Goal: Information Seeking & Learning: Compare options

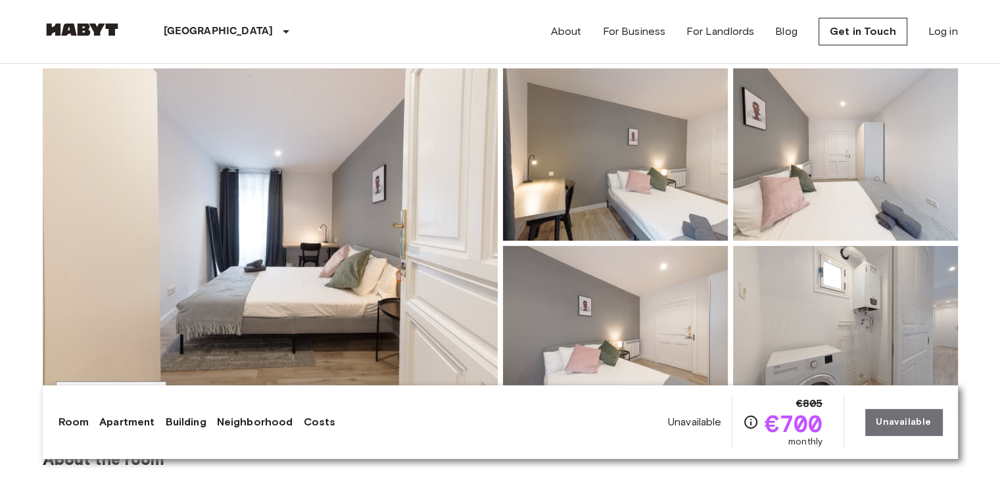
scroll to position [102, 0]
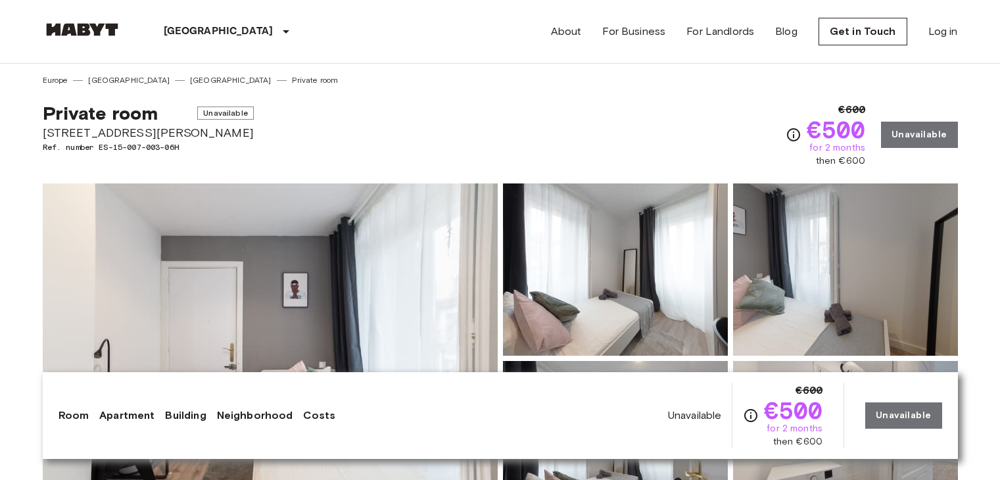
scroll to position [37, 0]
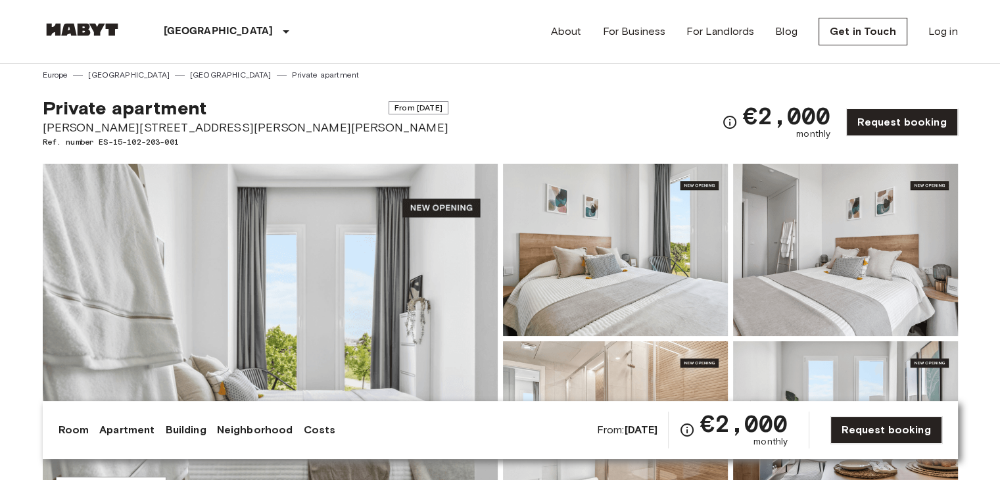
scroll to position [5, 0]
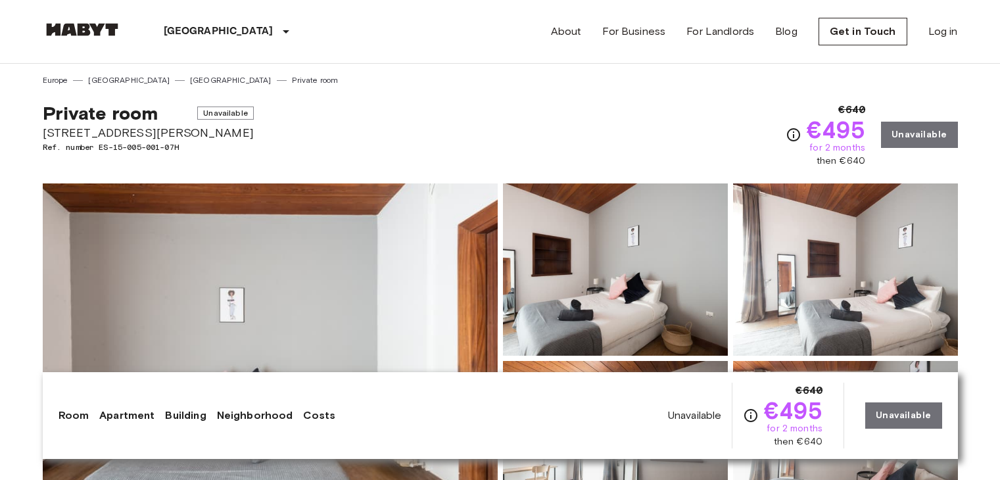
scroll to position [50, 0]
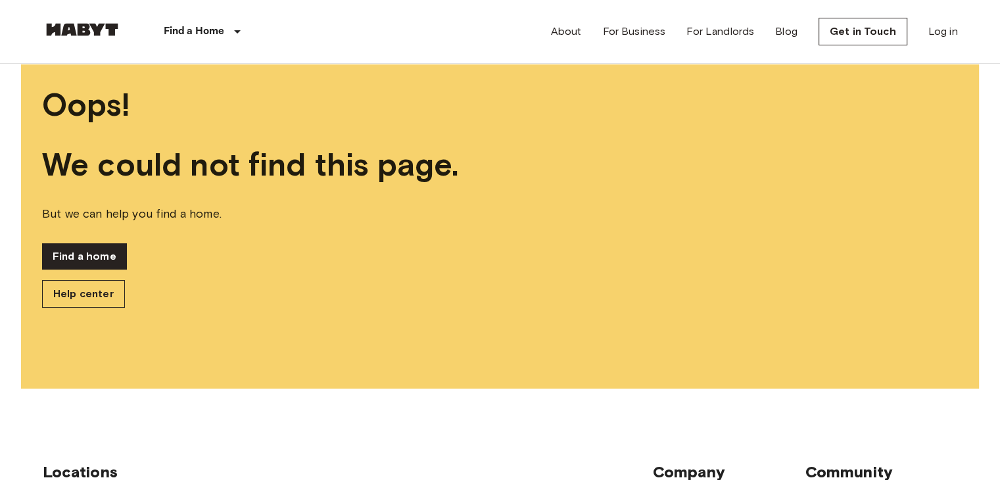
scroll to position [81, 0]
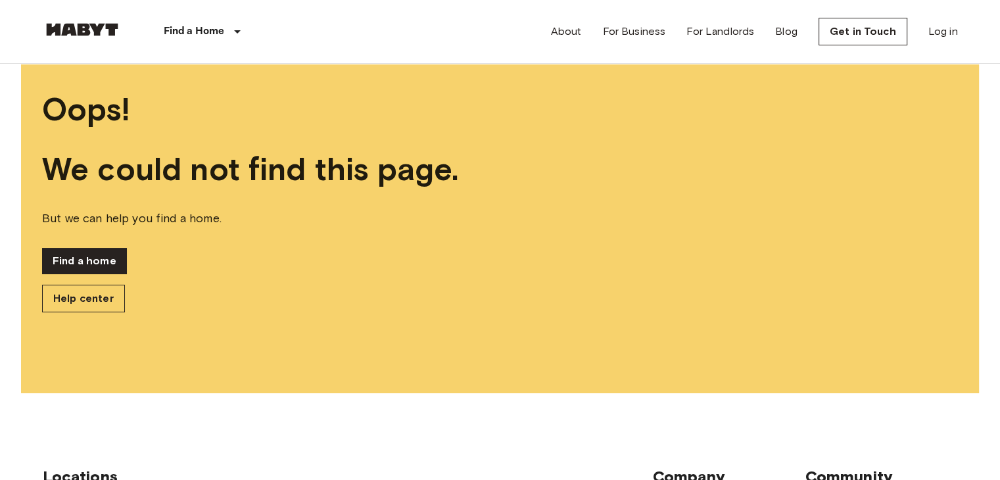
scroll to position [76, 0]
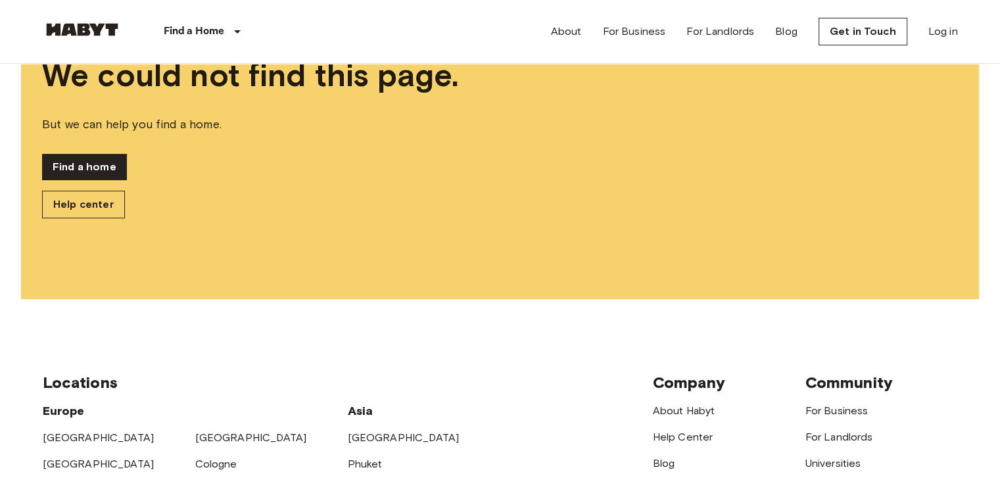
scroll to position [170, 0]
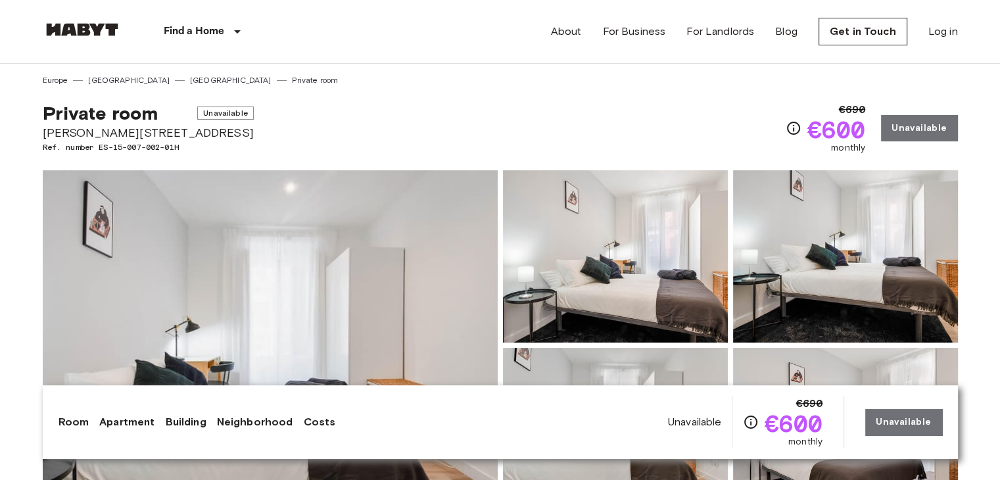
click at [844, 256] on img at bounding box center [845, 256] width 225 height 172
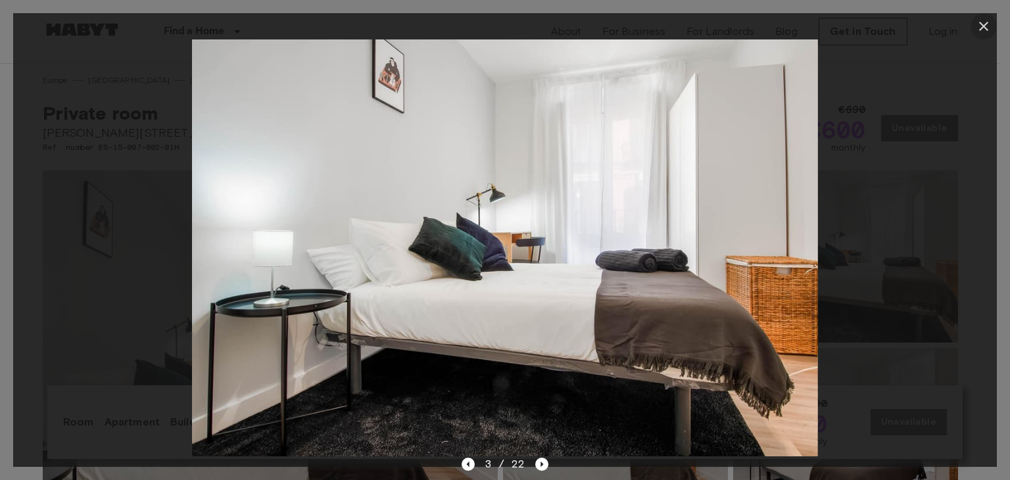
click at [986, 28] on icon "button" at bounding box center [983, 26] width 9 height 9
click at [982, 23] on header "Find a Home [GEOGRAPHIC_DATA] [GEOGRAPHIC_DATA] [GEOGRAPHIC_DATA] [GEOGRAPHIC_D…" at bounding box center [500, 32] width 1000 height 64
click at [984, 32] on header "Find a Home [GEOGRAPHIC_DATA] [GEOGRAPHIC_DATA] [GEOGRAPHIC_DATA] [GEOGRAPHIC_D…" at bounding box center [500, 32] width 1000 height 64
click at [979, 24] on header "Find a Home Europe Amsterdam Berlin Brussels Cologne Dusseldorf Frankfurt Graz …" at bounding box center [500, 32] width 1000 height 64
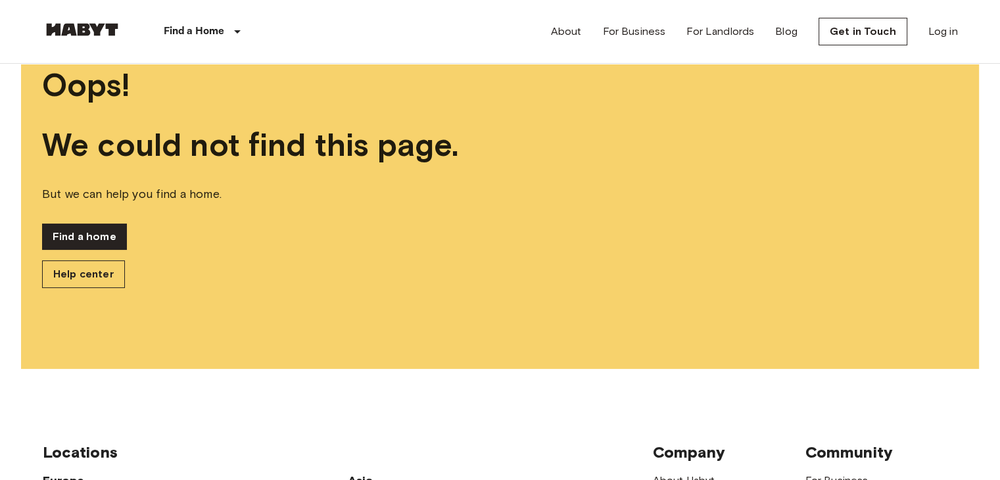
scroll to position [108, 0]
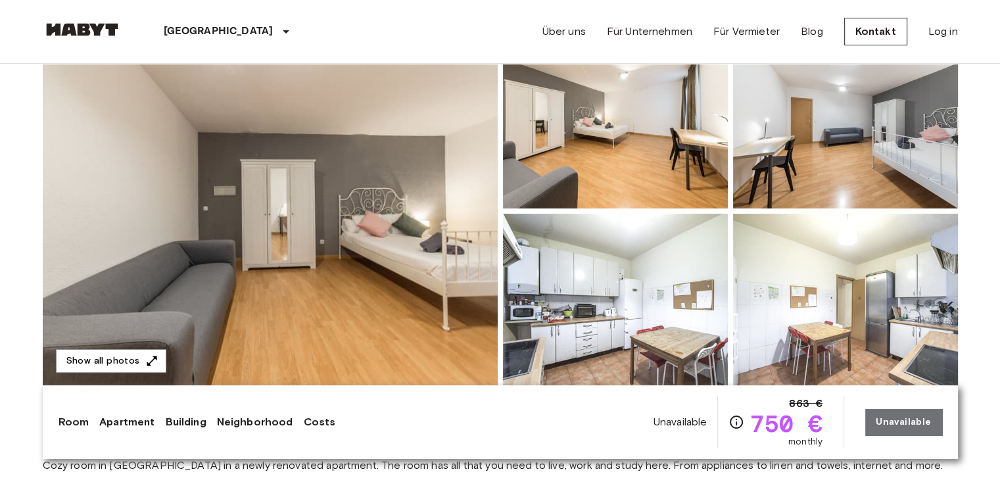
scroll to position [134, 0]
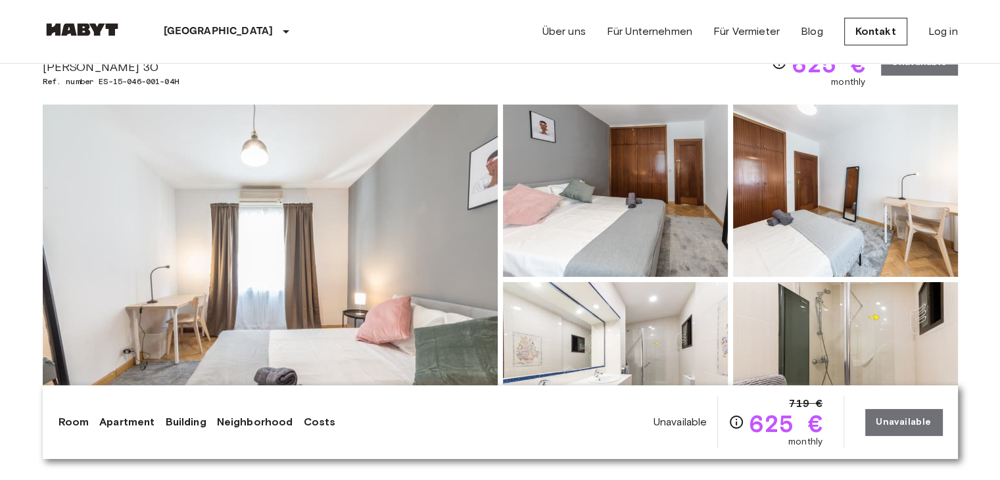
scroll to position [24, 0]
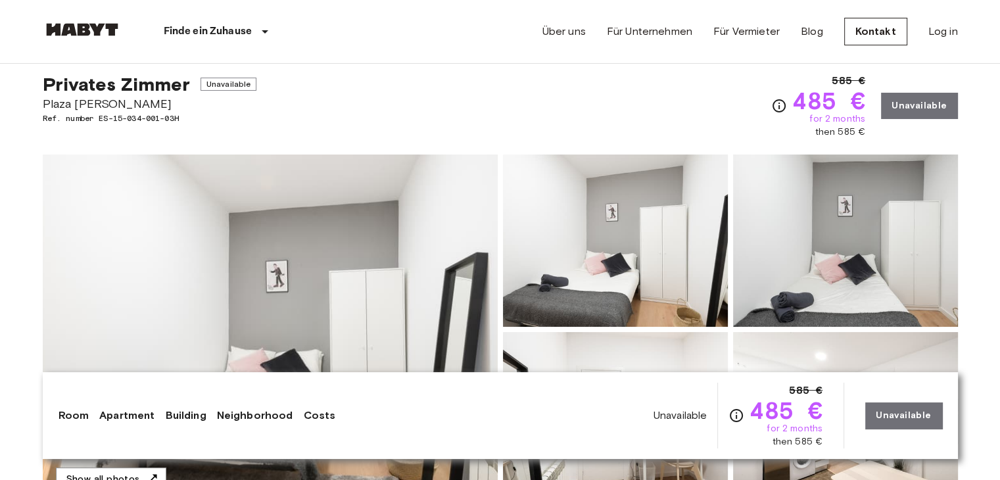
scroll to position [29, 0]
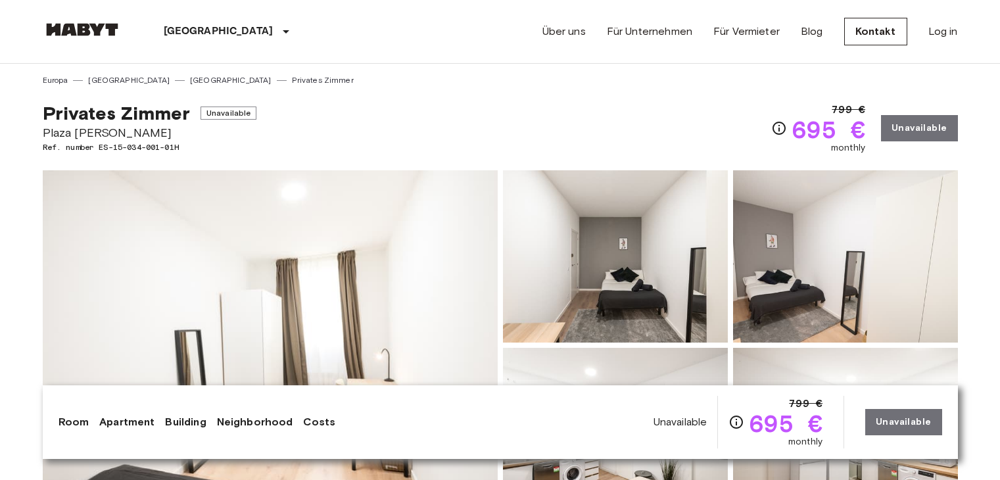
scroll to position [54, 0]
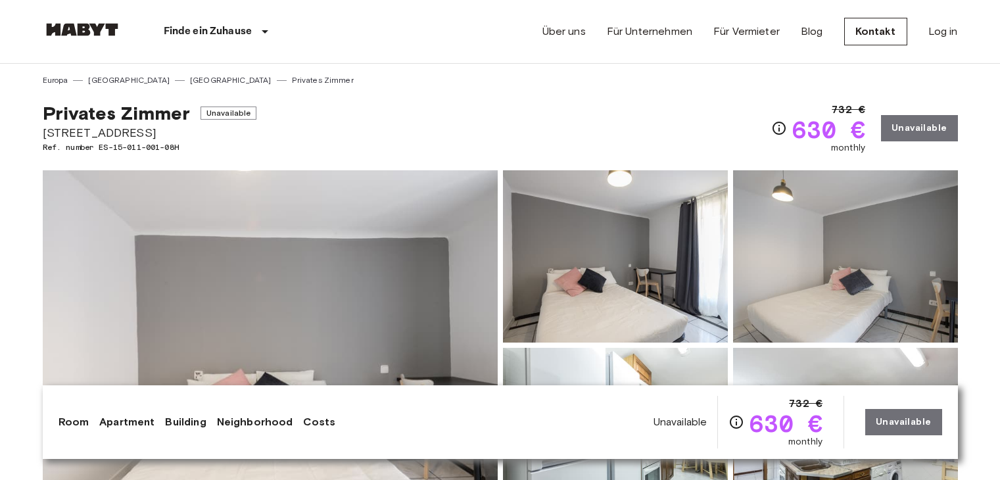
scroll to position [16, 0]
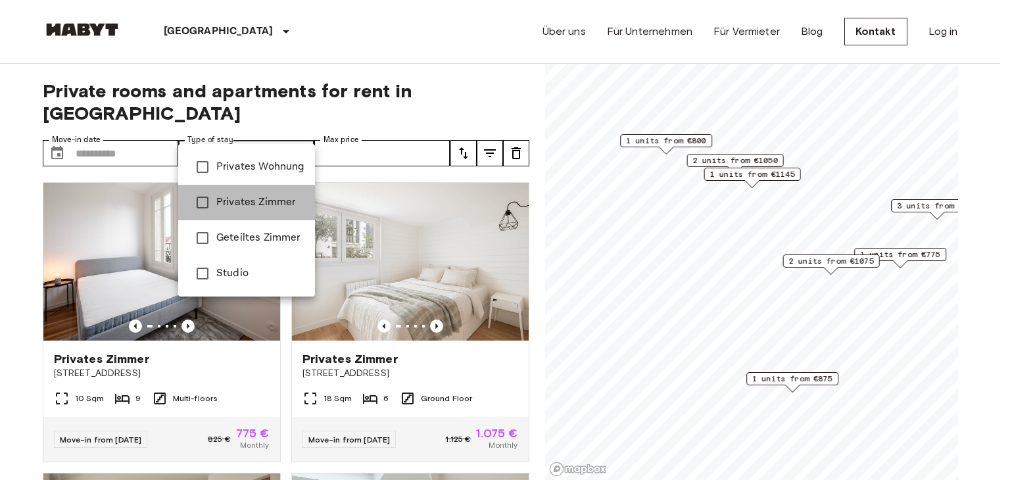
click at [284, 214] on li "Privates Zimmer" at bounding box center [246, 203] width 137 height 36
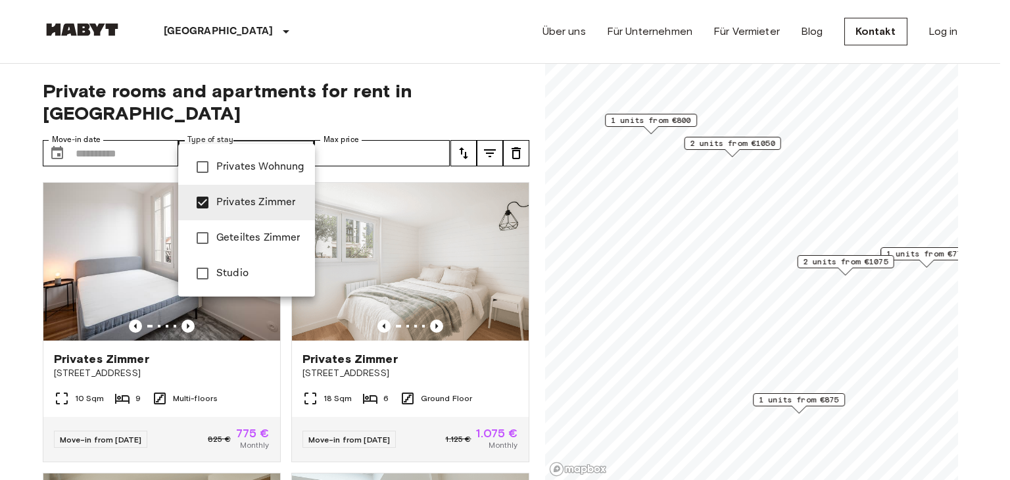
click at [317, 58] on div at bounding box center [505, 240] width 1010 height 480
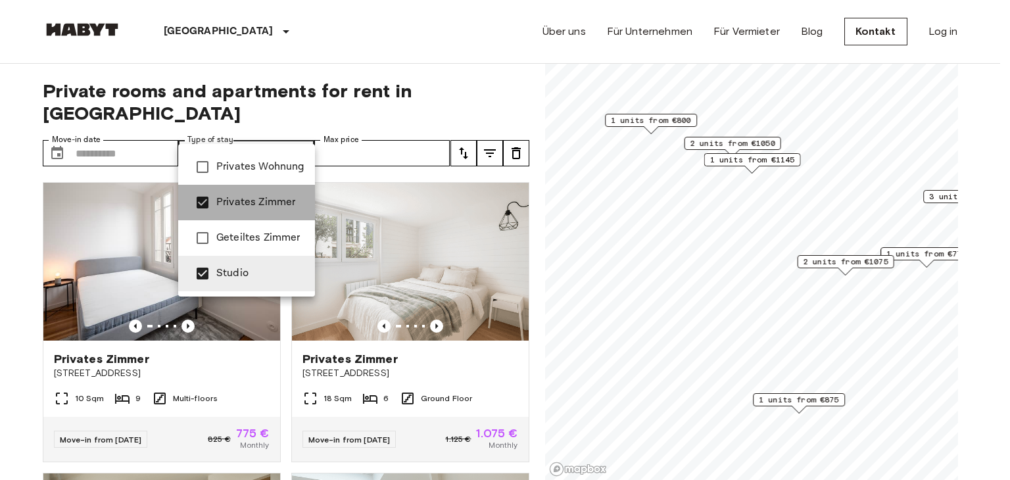
click at [262, 198] on span "Privates Zimmer" at bounding box center [260, 203] width 88 height 16
type input "******"
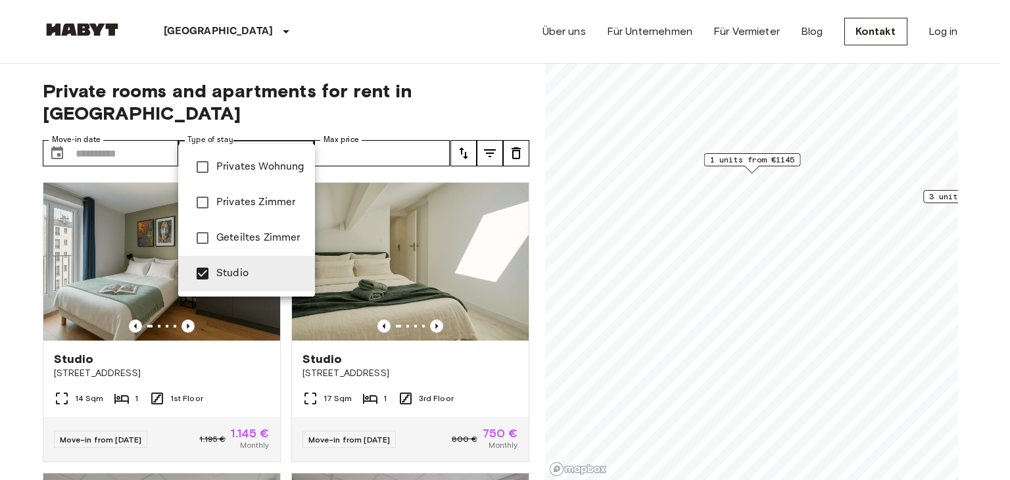
click at [368, 48] on div at bounding box center [505, 240] width 1010 height 480
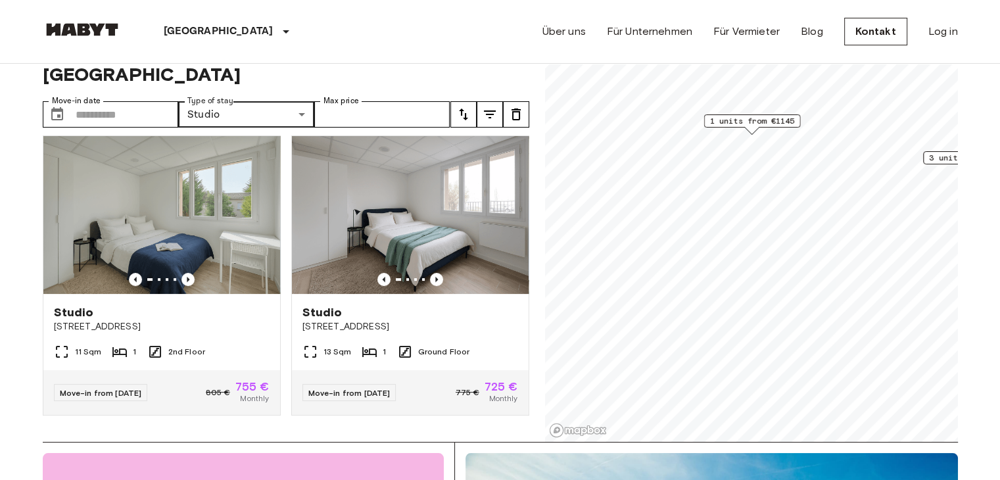
scroll to position [63, 0]
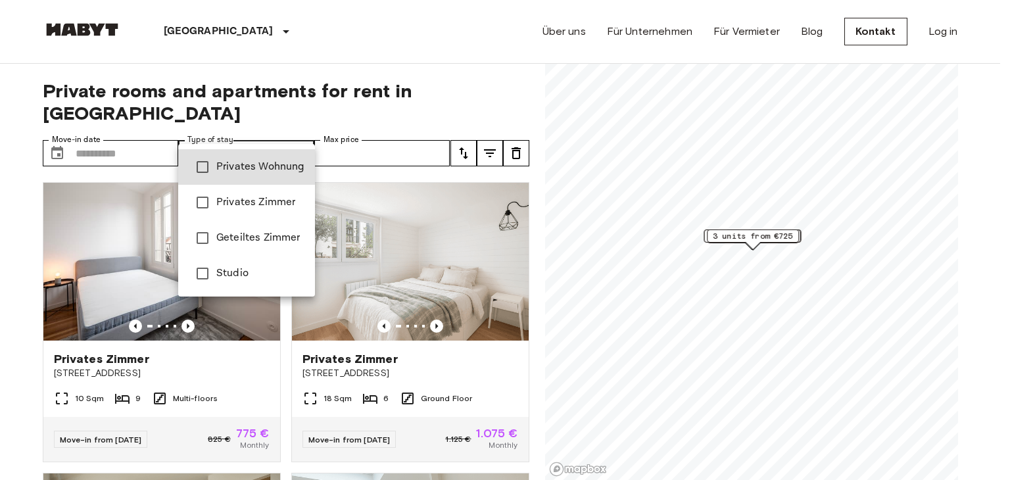
click at [255, 192] on li "Privates Zimmer" at bounding box center [246, 203] width 137 height 36
type input "**********"
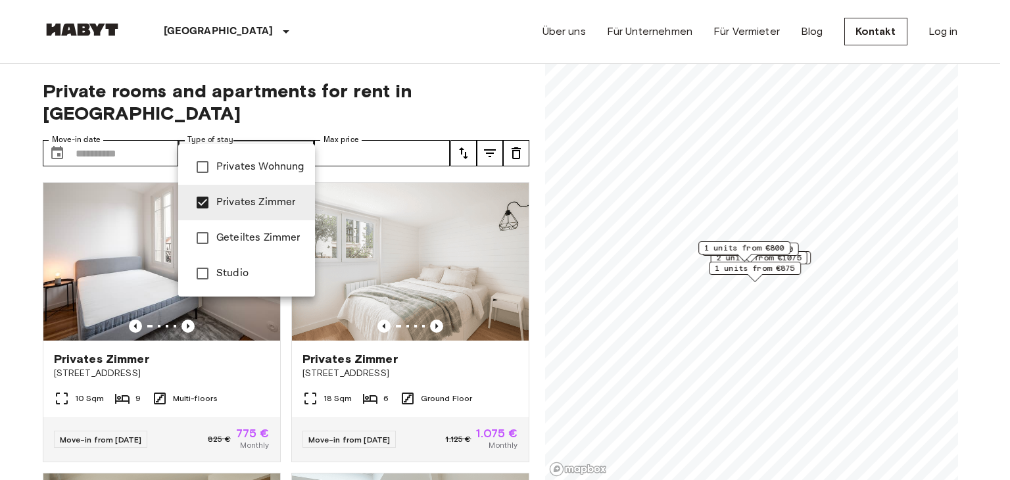
click at [306, 82] on div at bounding box center [505, 240] width 1010 height 480
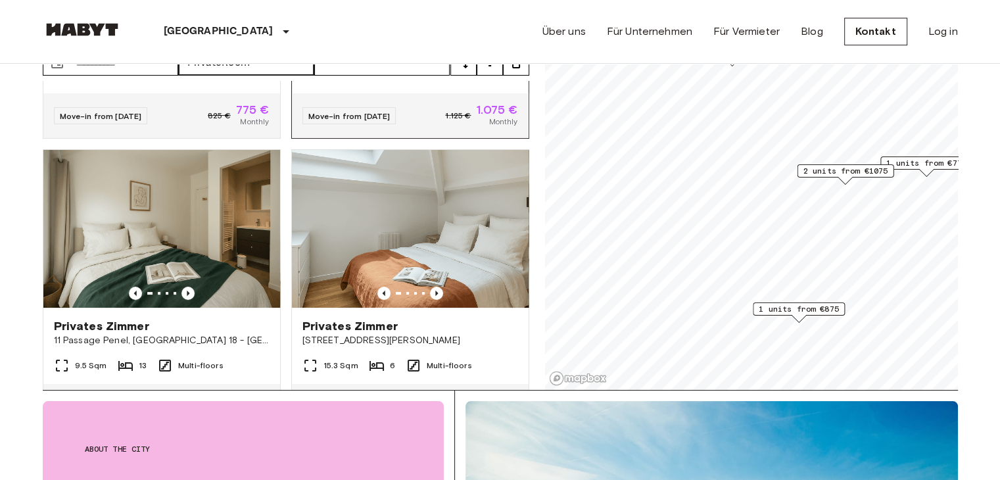
scroll to position [304, 0]
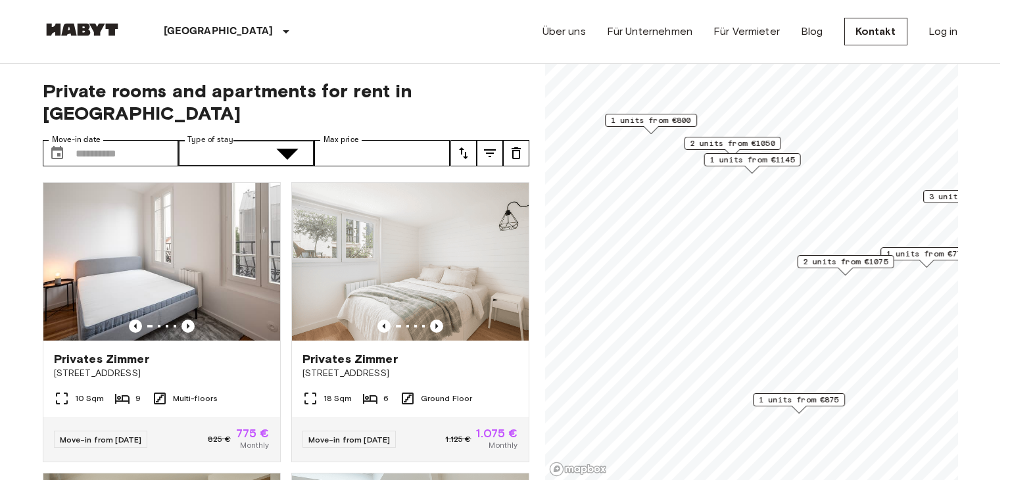
type input "**********"
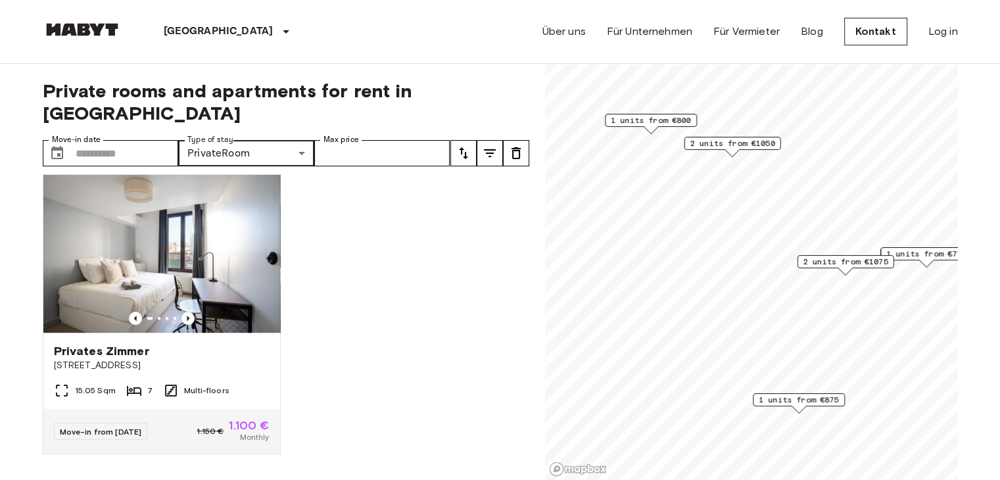
scroll to position [894, 0]
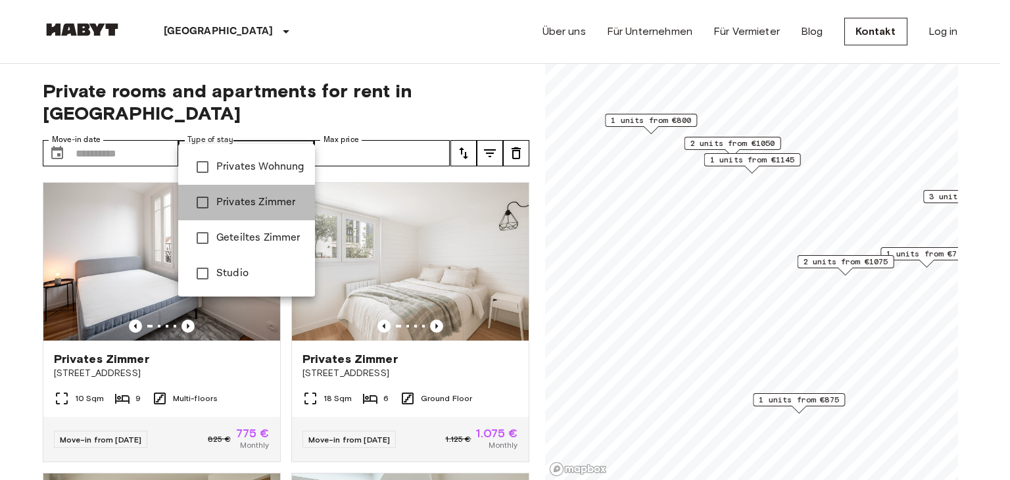
click at [241, 197] on span "Privates Zimmer" at bounding box center [260, 203] width 88 height 16
type input "**********"
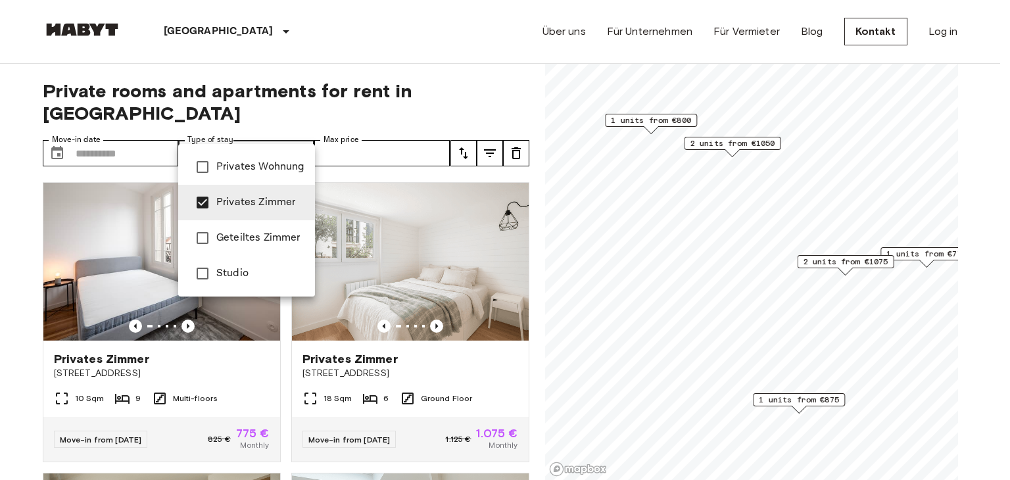
click at [295, 59] on div at bounding box center [505, 240] width 1010 height 480
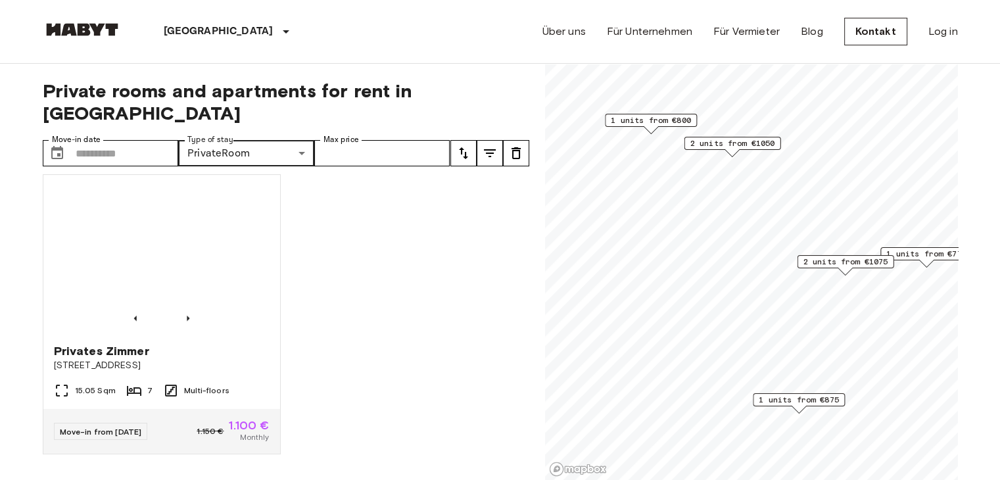
scroll to position [881, 0]
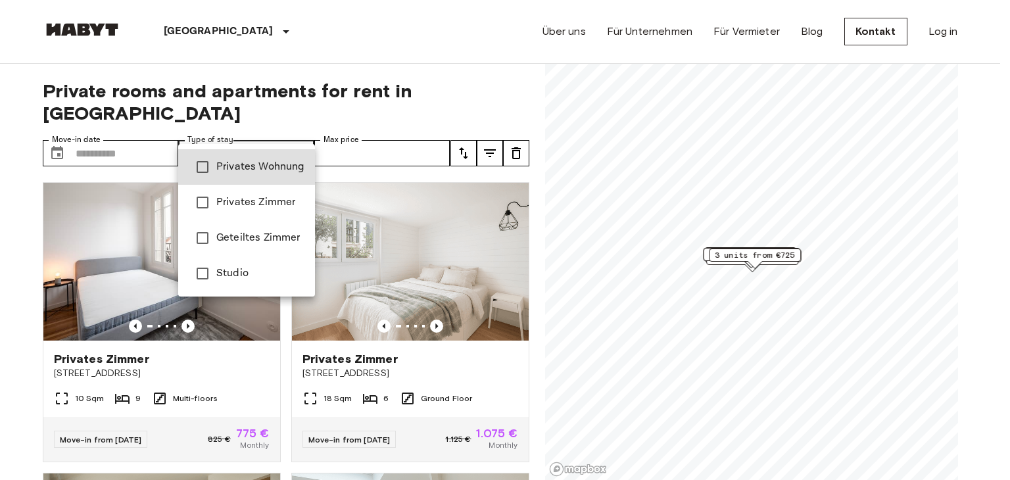
click at [263, 211] on li "Privates Zimmer" at bounding box center [246, 203] width 137 height 36
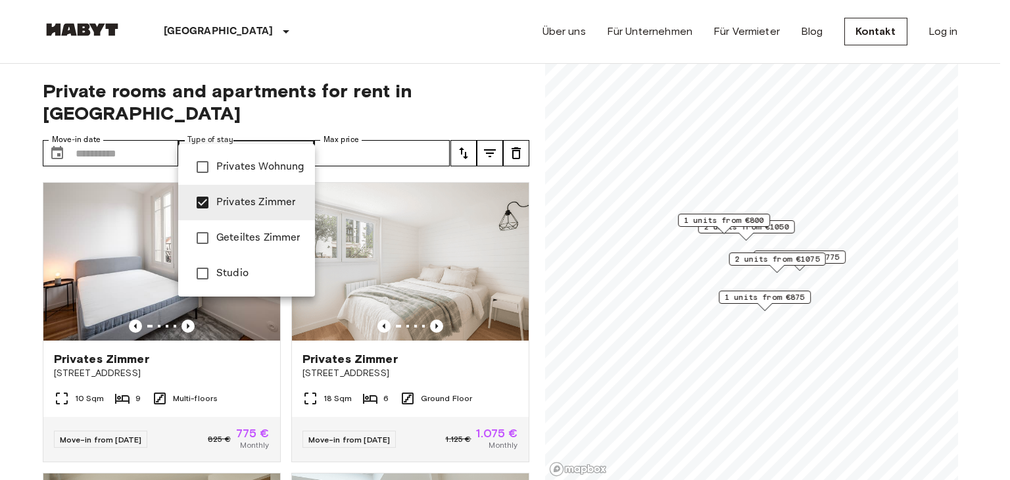
type input "**********"
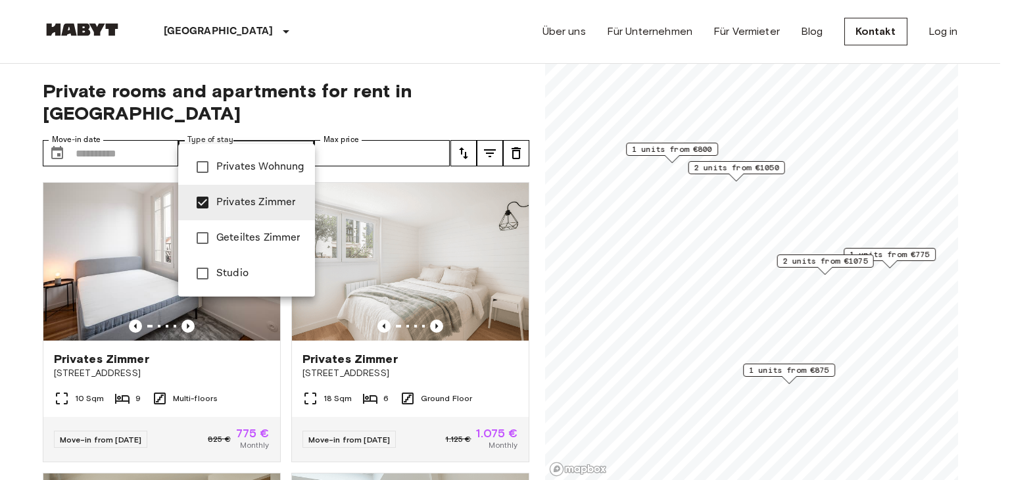
click at [308, 16] on div at bounding box center [505, 240] width 1010 height 480
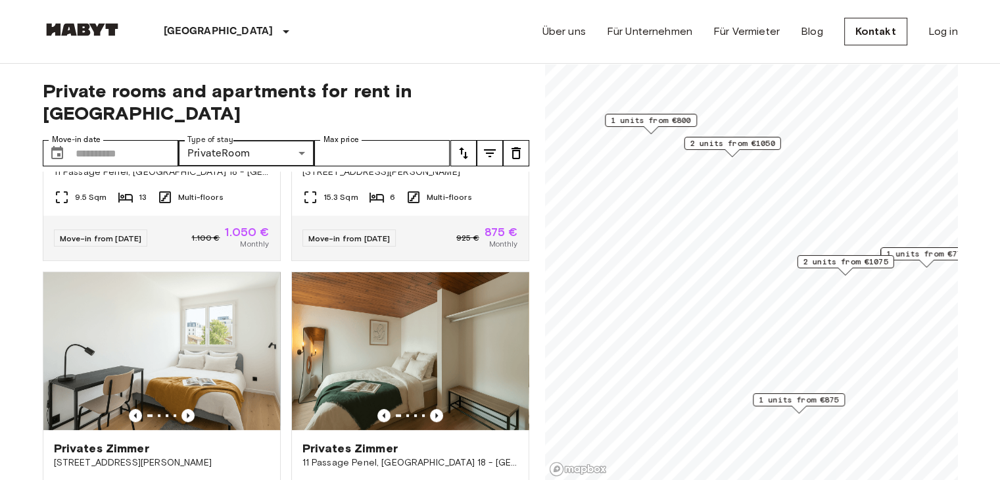
scroll to position [418, 0]
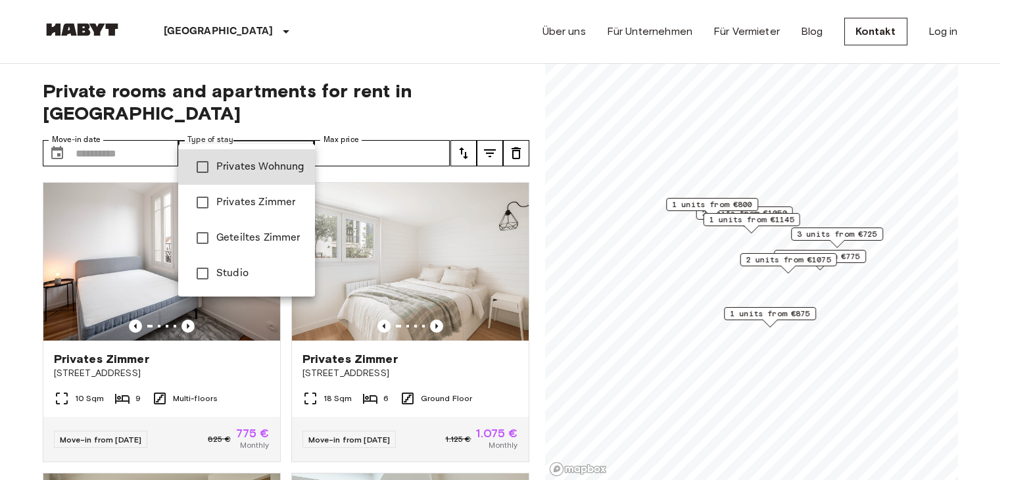
click at [256, 193] on li "Privates Zimmer" at bounding box center [246, 203] width 137 height 36
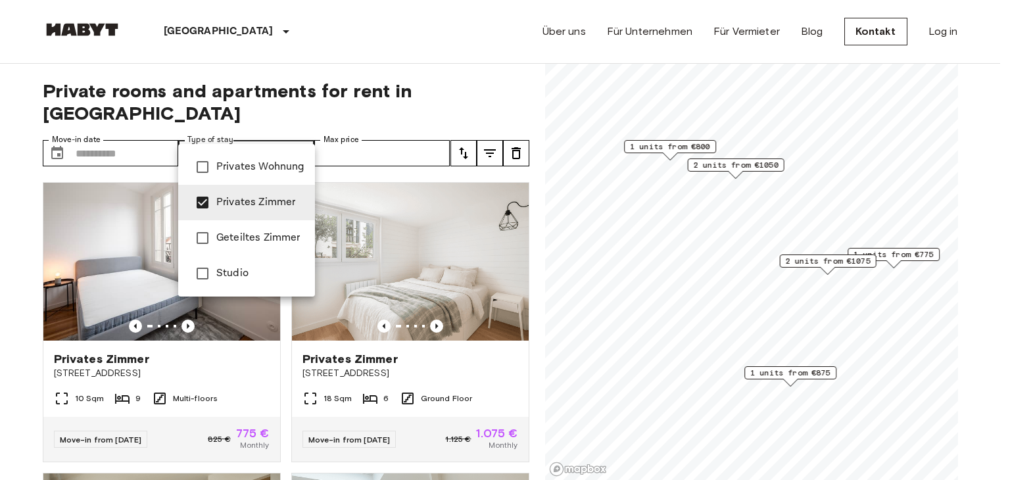
type input "**********"
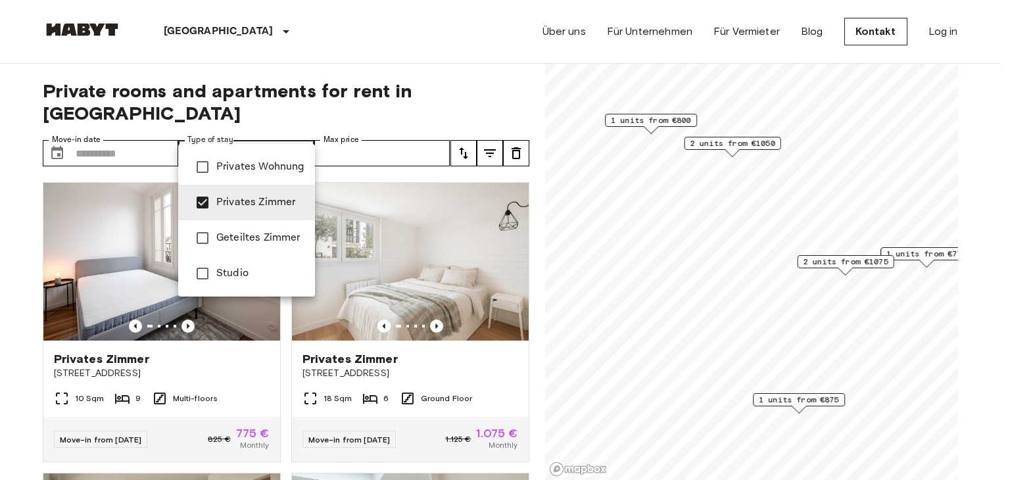
click at [293, 83] on div at bounding box center [505, 240] width 1010 height 480
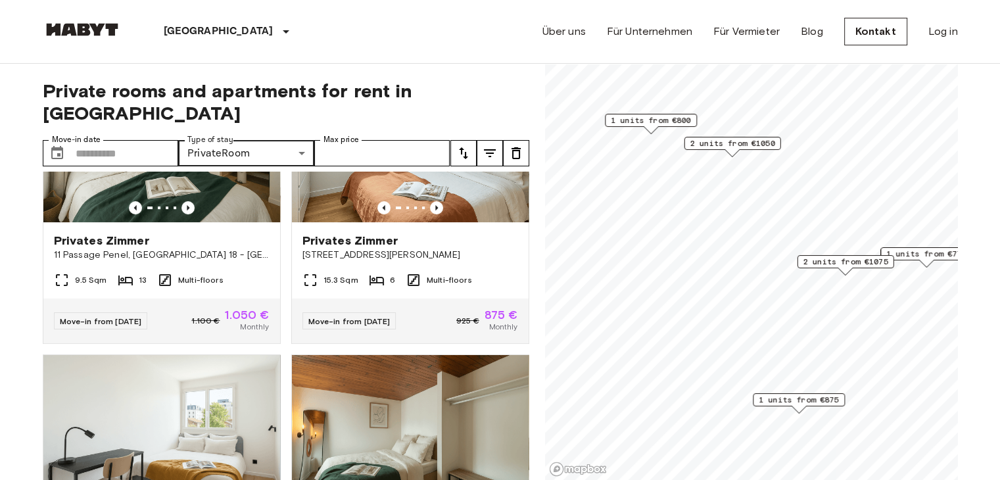
scroll to position [410, 0]
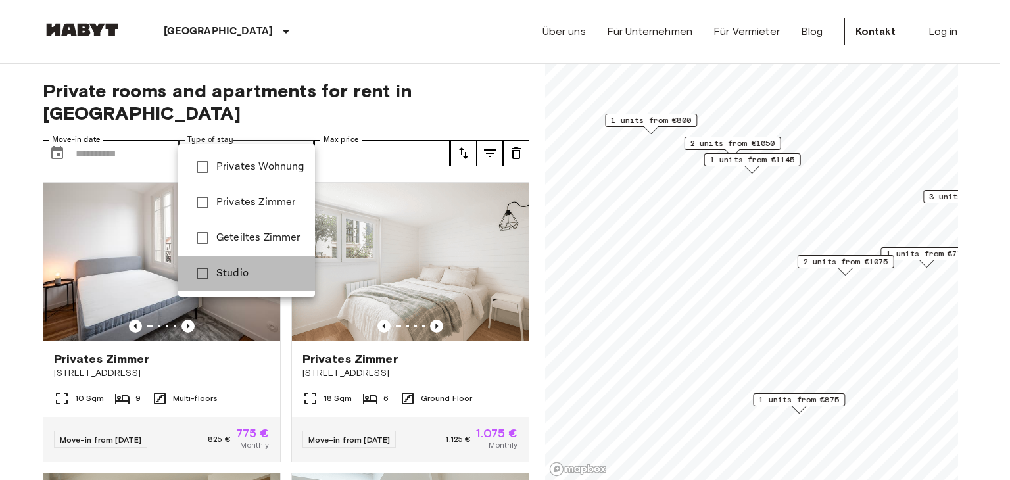
click at [255, 281] on li "Studio" at bounding box center [246, 274] width 137 height 36
type input "******"
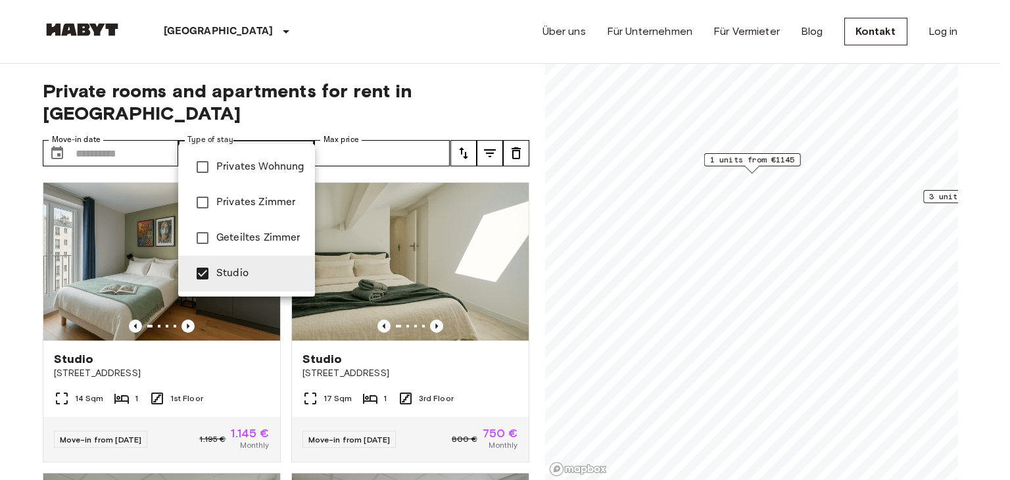
click at [374, 76] on div at bounding box center [505, 240] width 1010 height 480
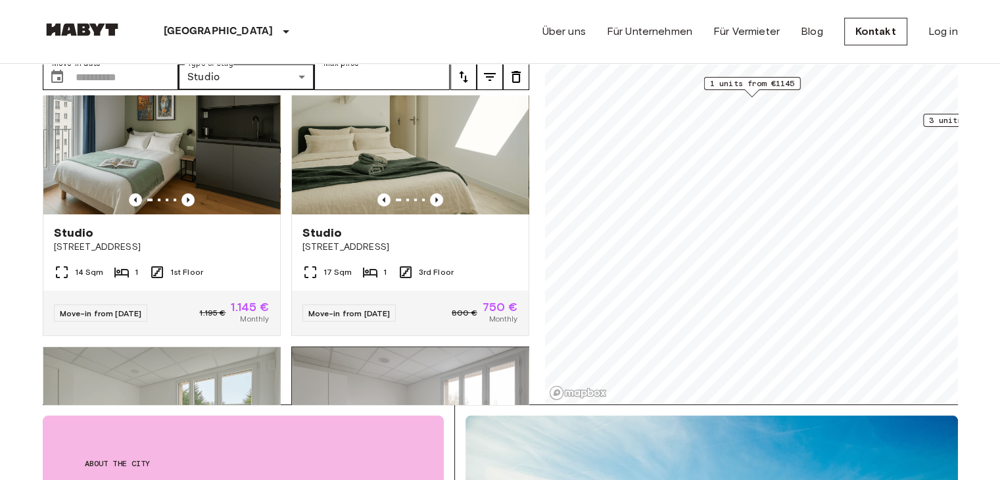
scroll to position [47, 0]
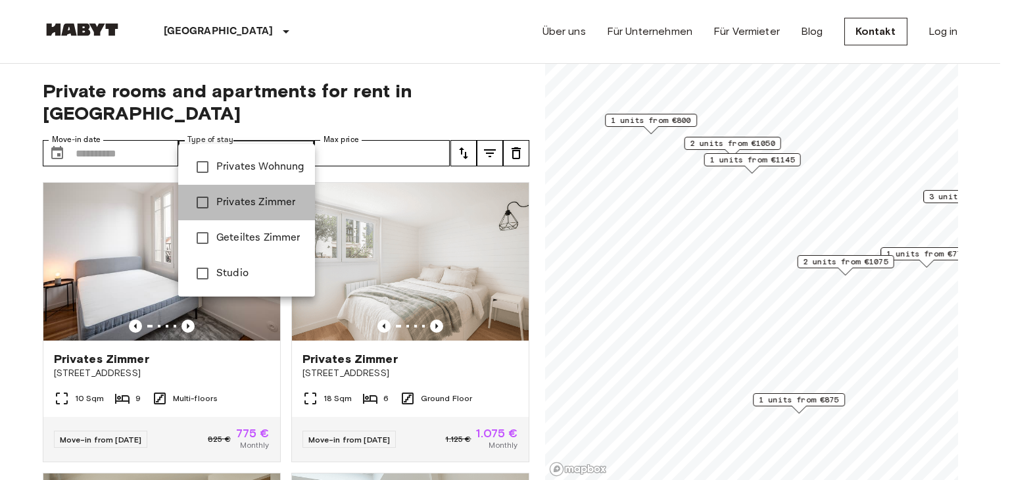
click at [257, 203] on span "Privates Zimmer" at bounding box center [260, 203] width 88 height 16
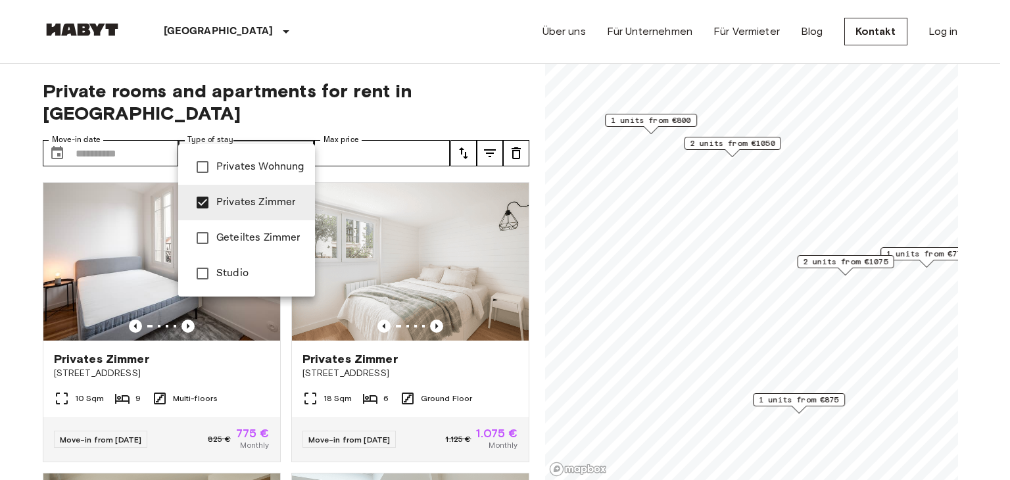
type input "**********"
click at [339, 37] on div at bounding box center [505, 240] width 1010 height 480
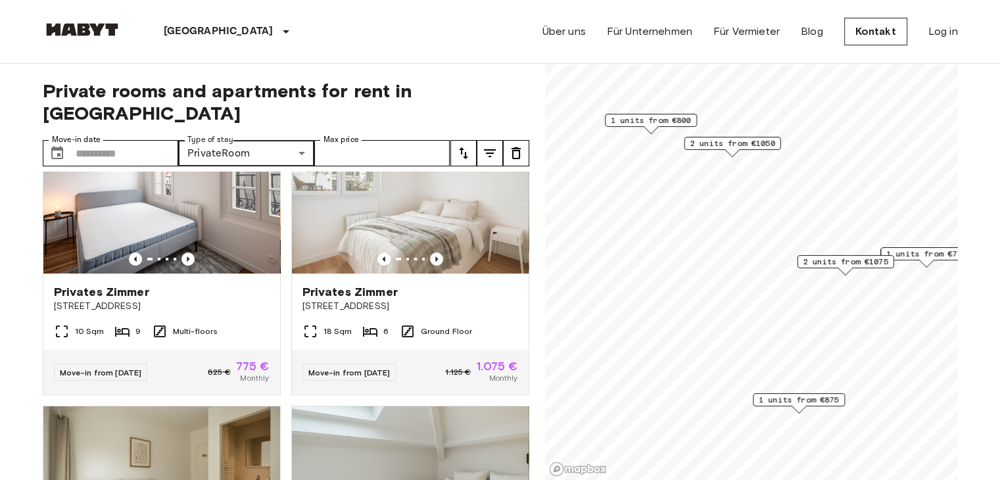
scroll to position [36, 0]
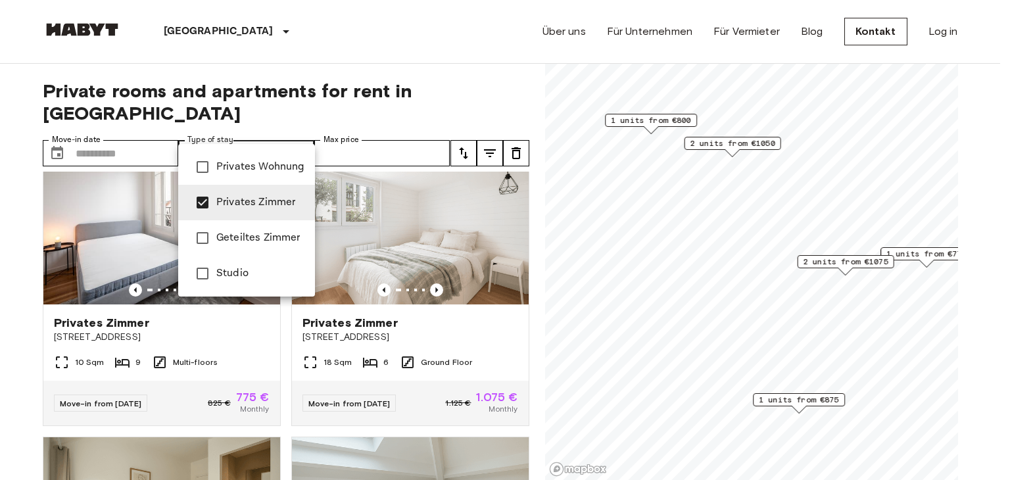
drag, startPoint x: 231, startPoint y: 264, endPoint x: 253, endPoint y: 208, distance: 59.7
click at [253, 208] on ul "Privates Wohnung Privates Zimmer Geteiltes Zimmer Studio" at bounding box center [246, 220] width 137 height 153
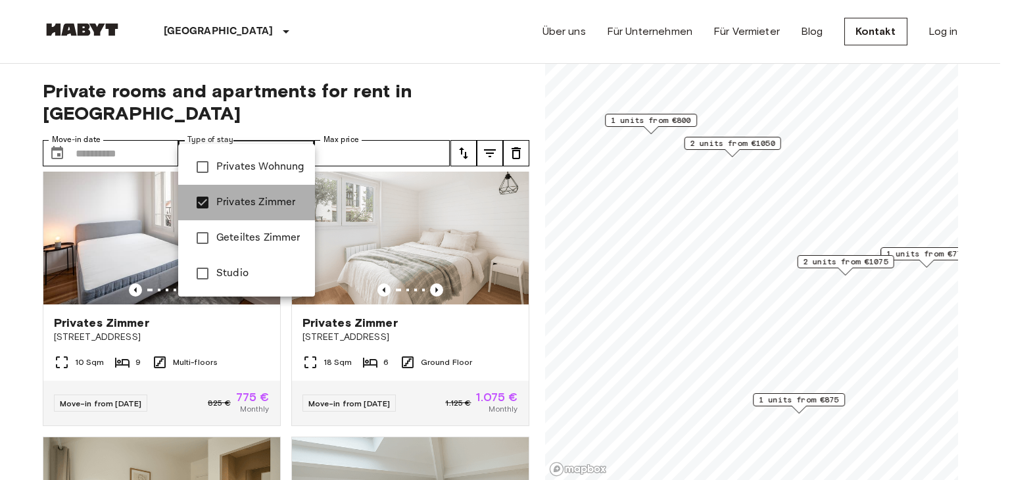
click at [253, 208] on span "Privates Zimmer" at bounding box center [260, 203] width 88 height 16
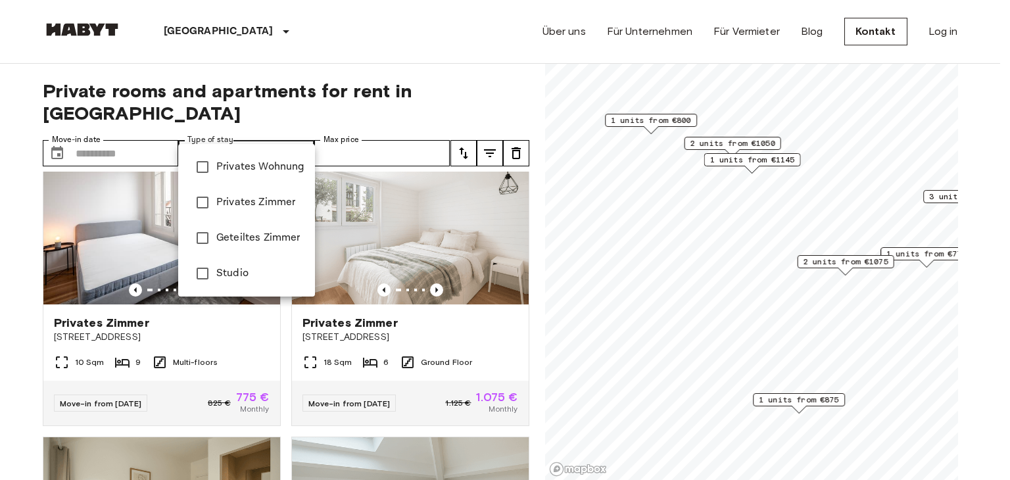
click at [295, 56] on div at bounding box center [505, 240] width 1010 height 480
click at [230, 279] on span "Studio" at bounding box center [260, 274] width 88 height 16
type input "******"
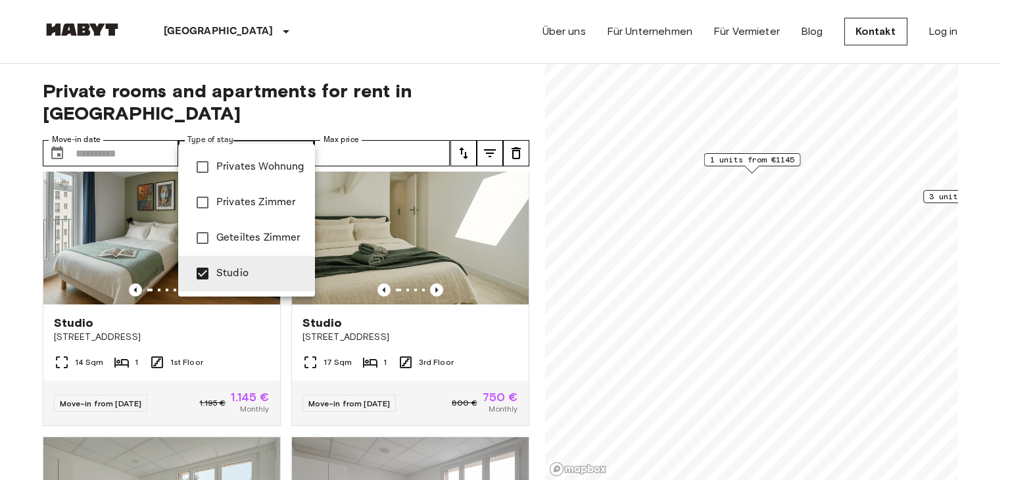
click at [358, 72] on div at bounding box center [505, 240] width 1010 height 480
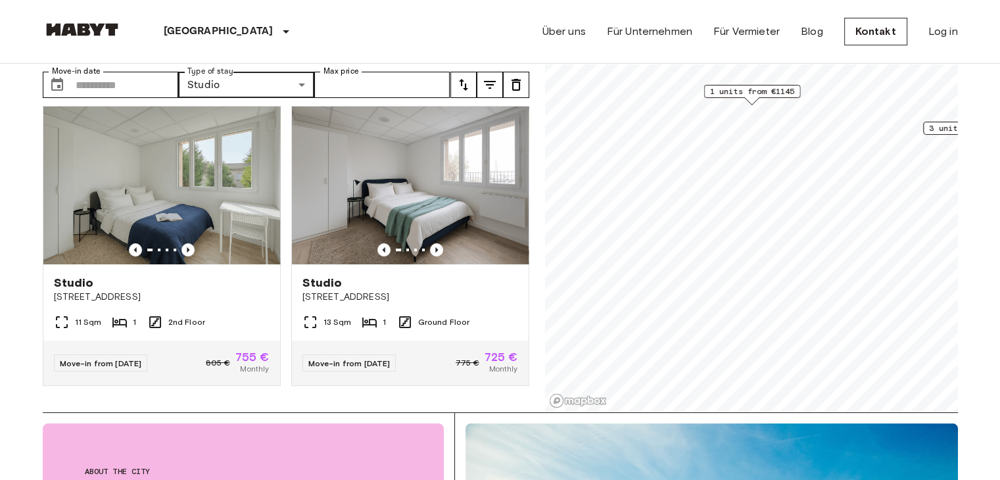
scroll to position [92, 0]
